Goal: Navigation & Orientation: Find specific page/section

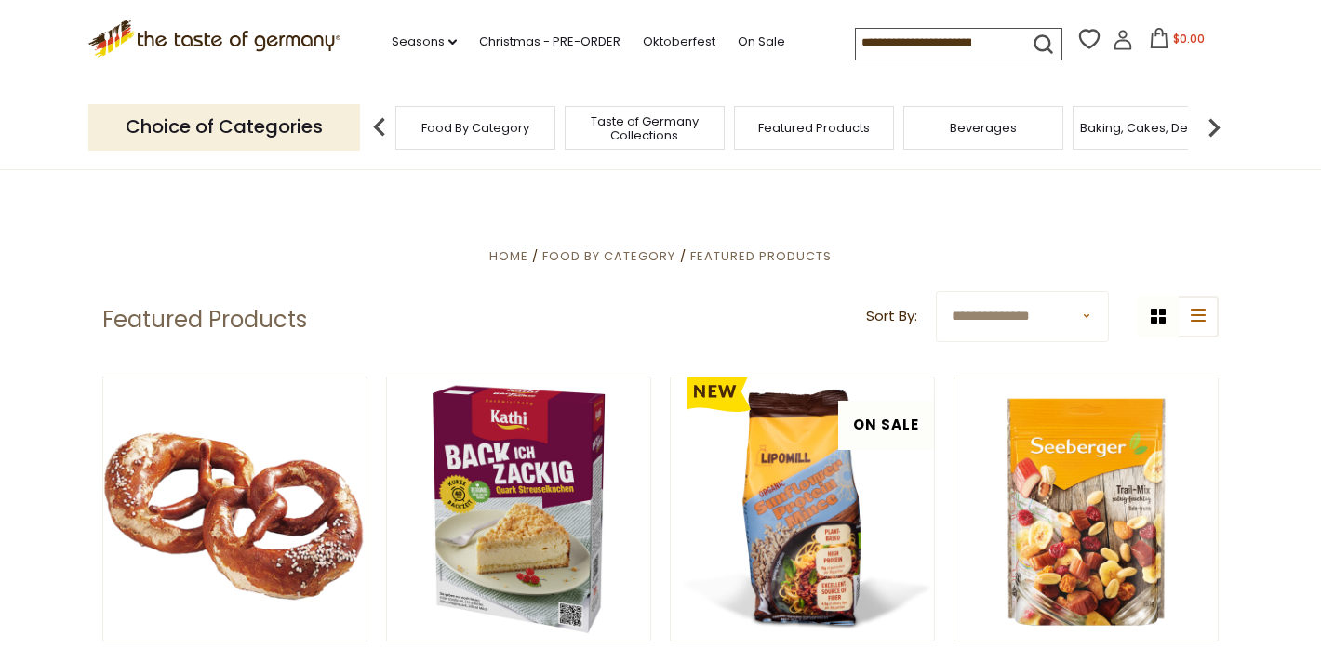
click at [504, 131] on span "Food By Category" at bounding box center [475, 128] width 108 height 14
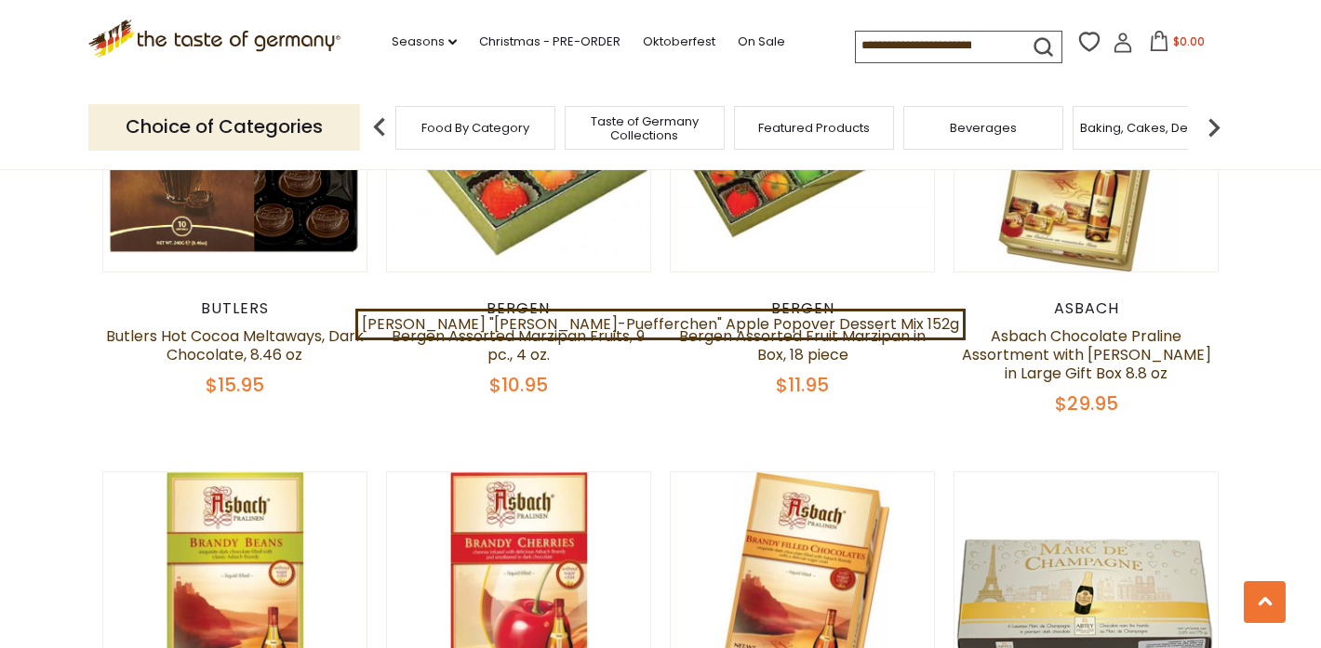
scroll to position [3181, 0]
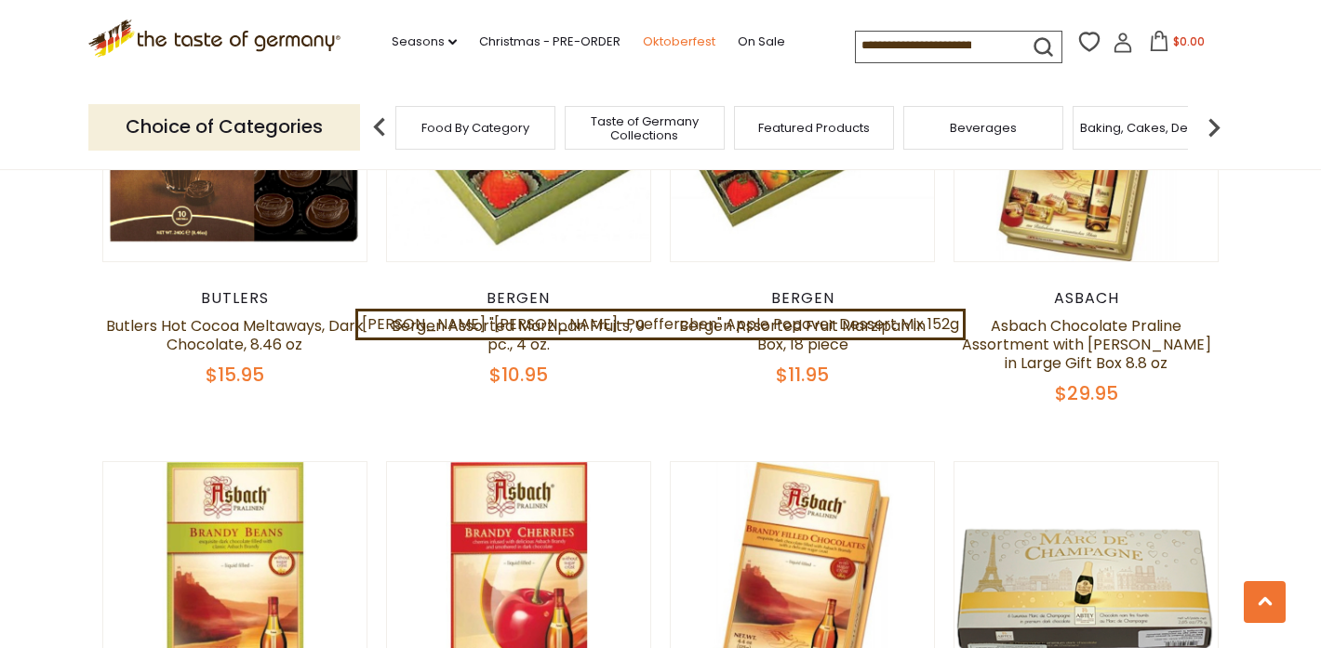
click at [678, 43] on link "Oktoberfest" at bounding box center [679, 42] width 73 height 20
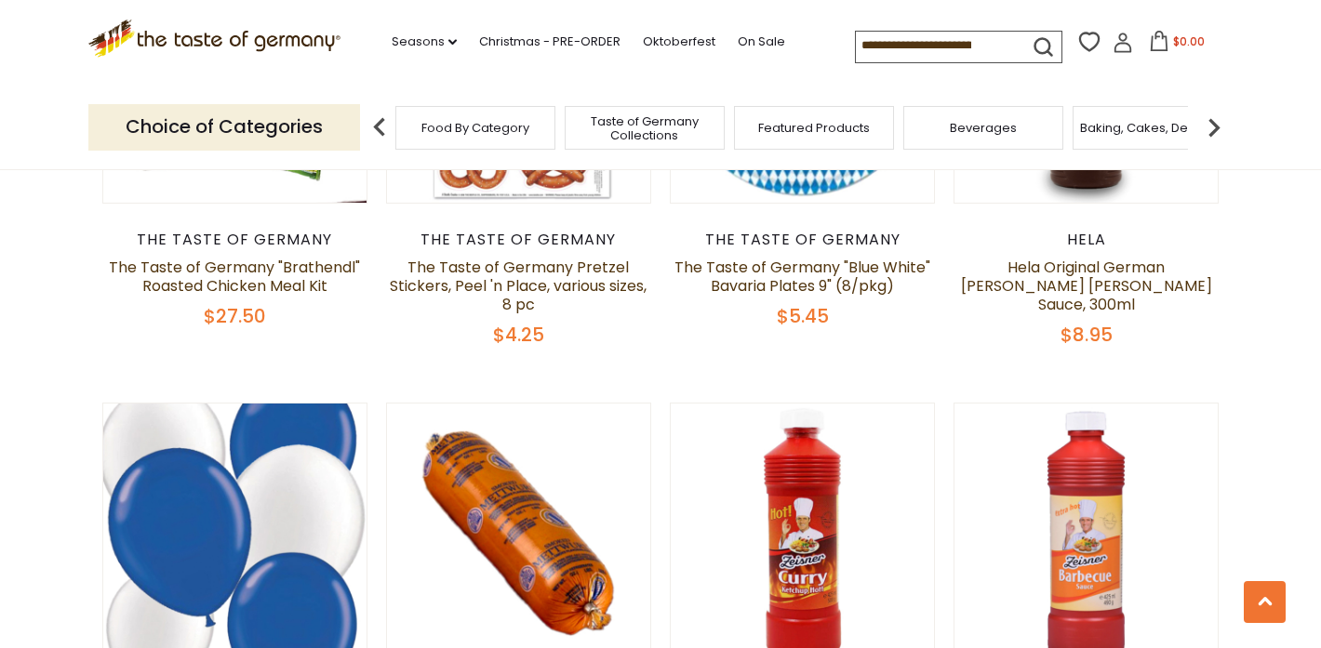
scroll to position [4004, 0]
